Goal: Task Accomplishment & Management: Use online tool/utility

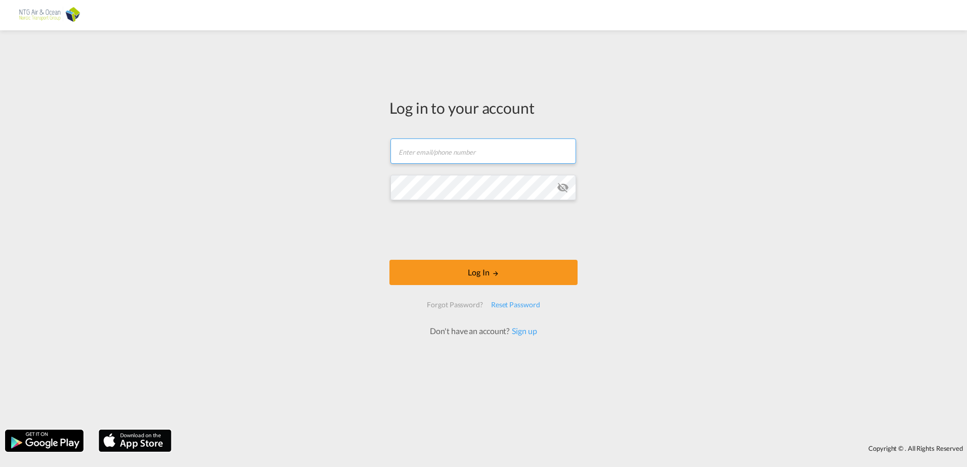
click at [498, 153] on input "text" at bounding box center [484, 151] width 186 height 25
type input "[EMAIL_ADDRESS][DOMAIN_NAME]"
click at [560, 183] on md-icon "icon-eye-off" at bounding box center [563, 188] width 12 height 12
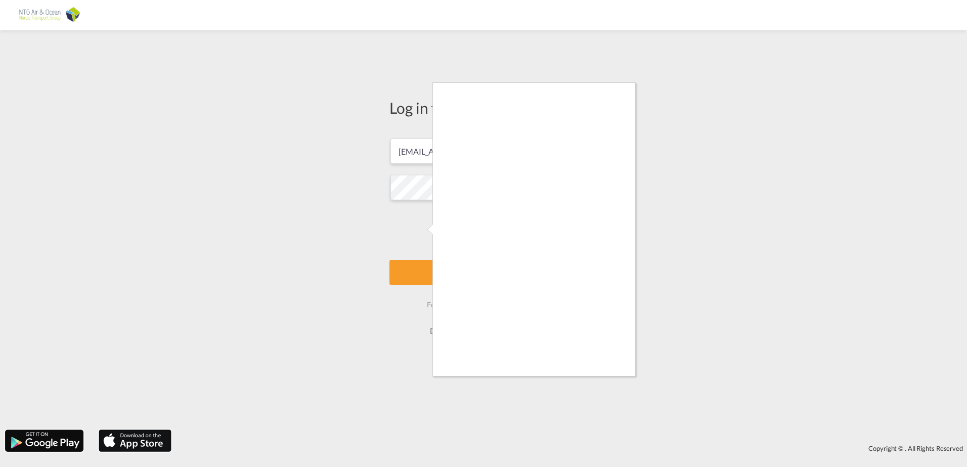
click at [419, 231] on div at bounding box center [483, 233] width 967 height 467
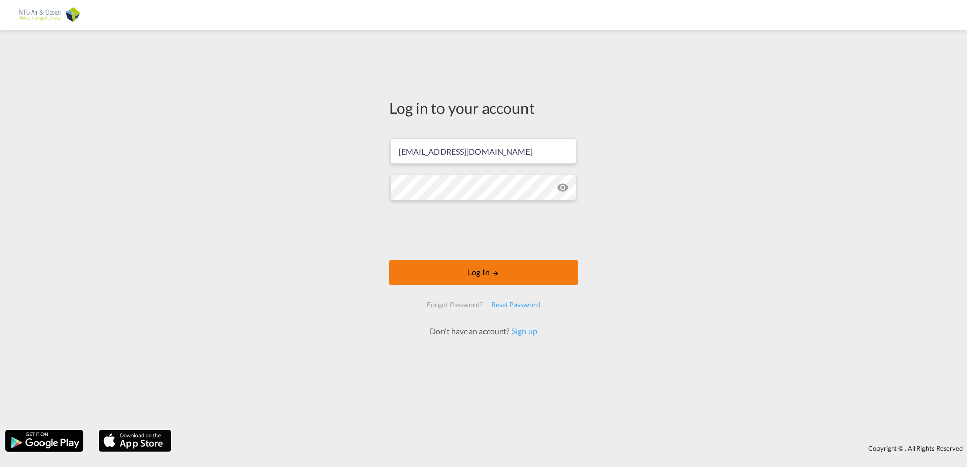
click at [490, 269] on button "Log In" at bounding box center [484, 272] width 188 height 25
